Goal: Information Seeking & Learning: Learn about a topic

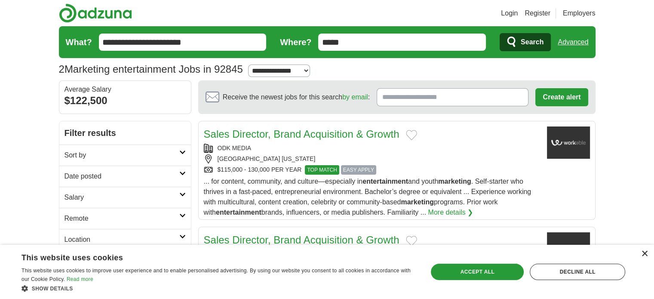
click at [642, 252] on div "×" at bounding box center [644, 254] width 6 height 6
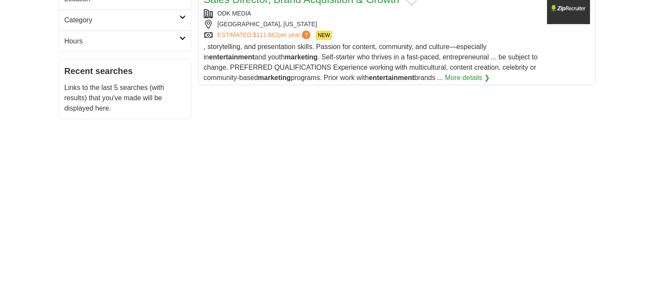
scroll to position [241, 0]
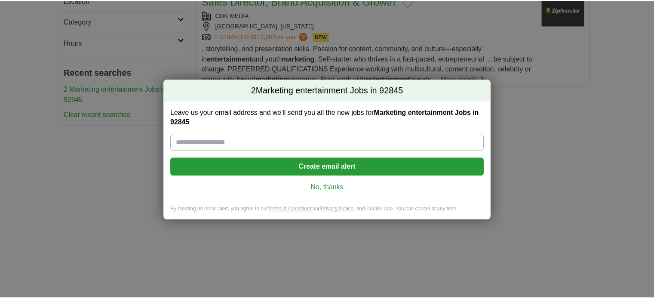
scroll to position [241, 0]
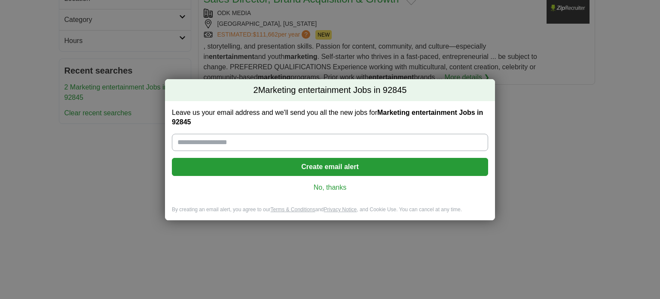
click at [331, 192] on link "No, thanks" at bounding box center [330, 187] width 303 height 9
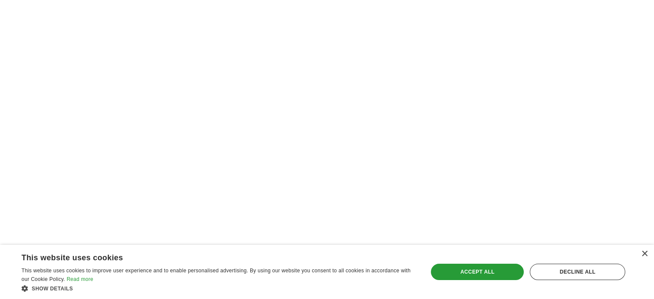
scroll to position [405, 0]
click at [643, 254] on div "×" at bounding box center [644, 254] width 6 height 6
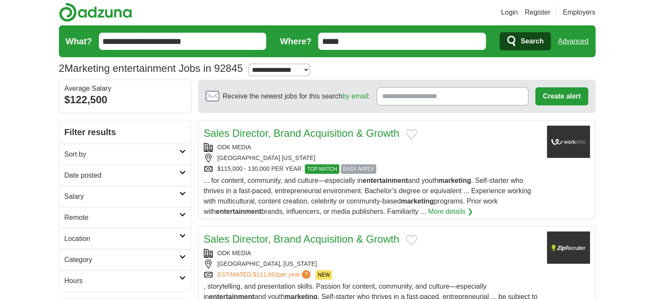
scroll to position [0, 0]
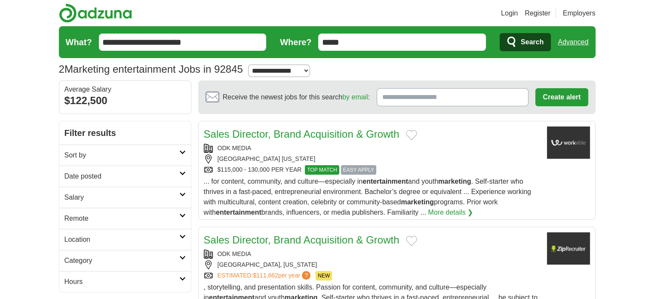
click at [242, 133] on link "Sales Director, Brand Acquisition & Growth" at bounding box center [302, 134] width 196 height 12
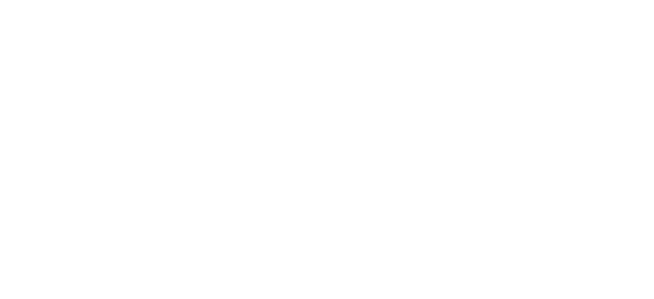
scroll to position [423, 0]
